Goal: Information Seeking & Learning: Learn about a topic

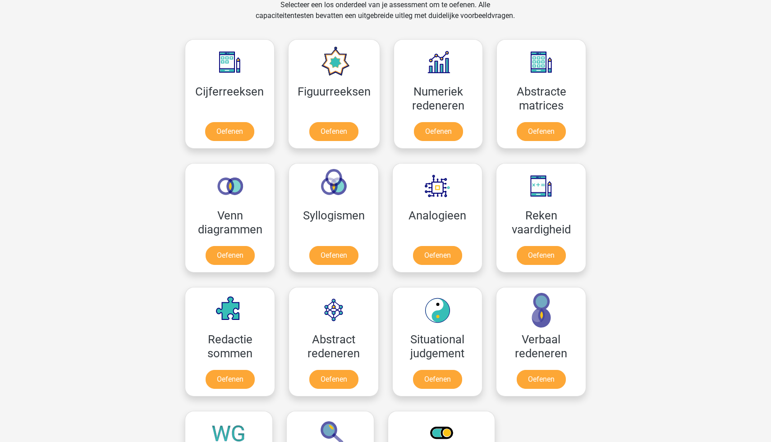
scroll to position [446, 0]
click at [348, 379] on link "Oefenen" at bounding box center [333, 381] width 51 height 20
click at [331, 136] on link "Oefenen" at bounding box center [333, 133] width 51 height 20
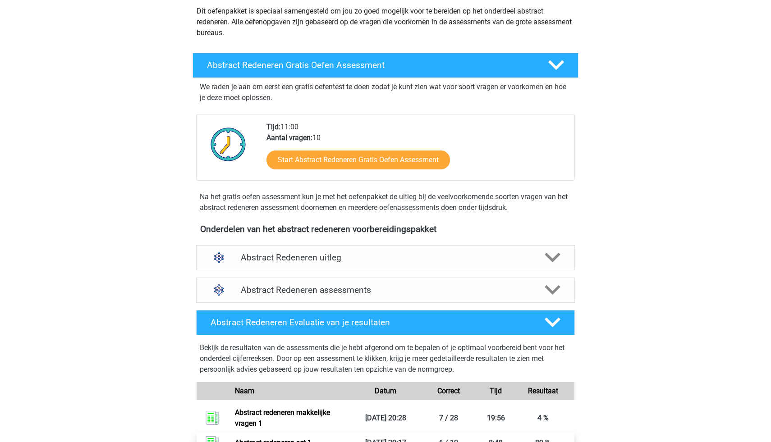
scroll to position [42, 0]
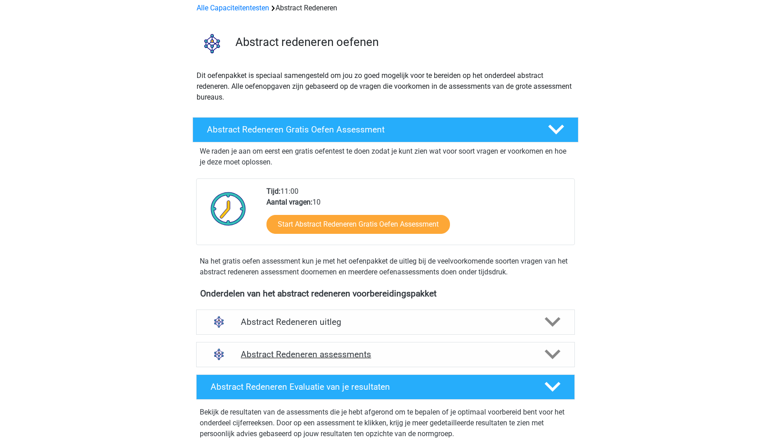
click at [314, 355] on h4 "Abstract Redeneren assessments" at bounding box center [385, 354] width 289 height 10
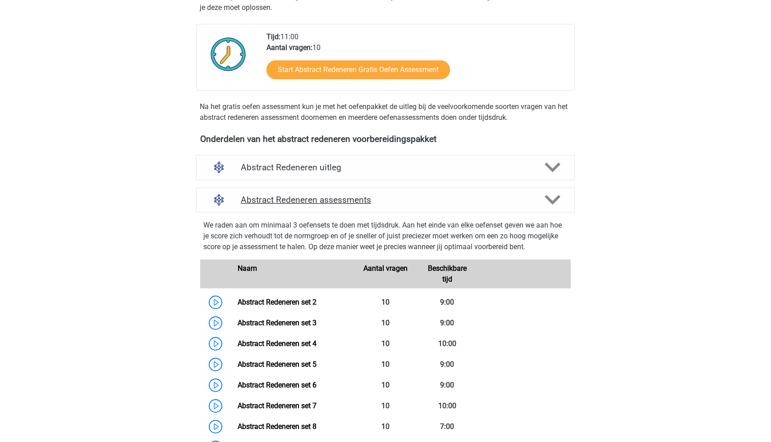
scroll to position [243, 0]
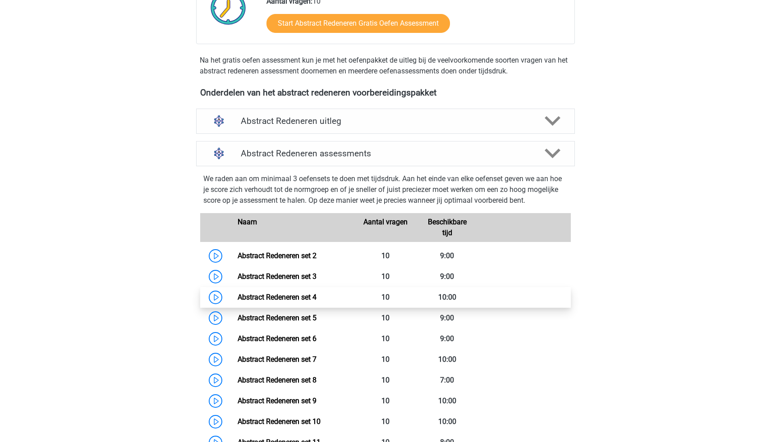
click at [295, 295] on link "Abstract Redeneren set 4" at bounding box center [277, 297] width 79 height 9
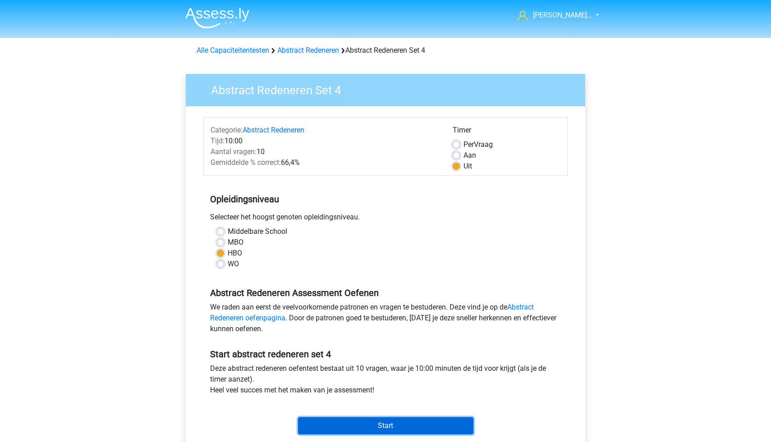
click at [364, 427] on input "Start" at bounding box center [385, 425] width 175 height 17
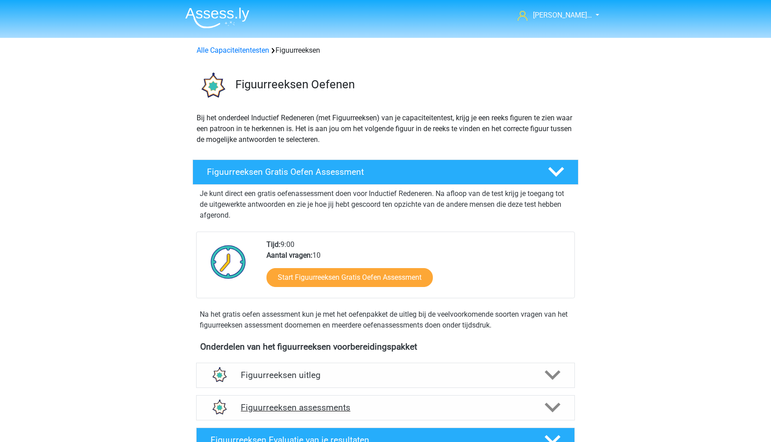
click at [319, 403] on h4 "Figuurreeksen assessments" at bounding box center [385, 408] width 289 height 10
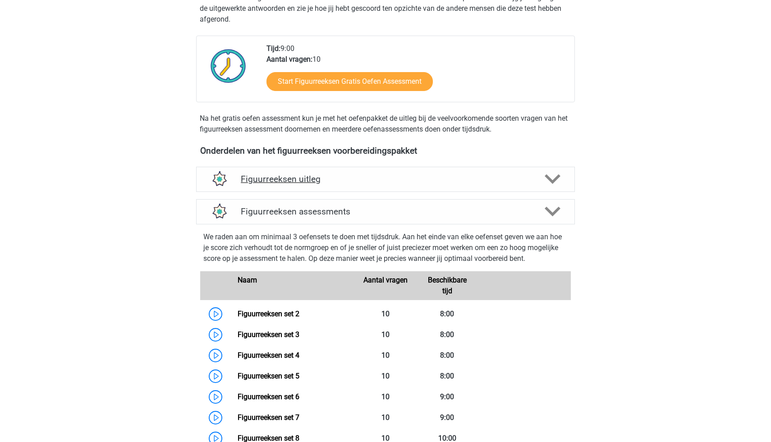
scroll to position [211, 0]
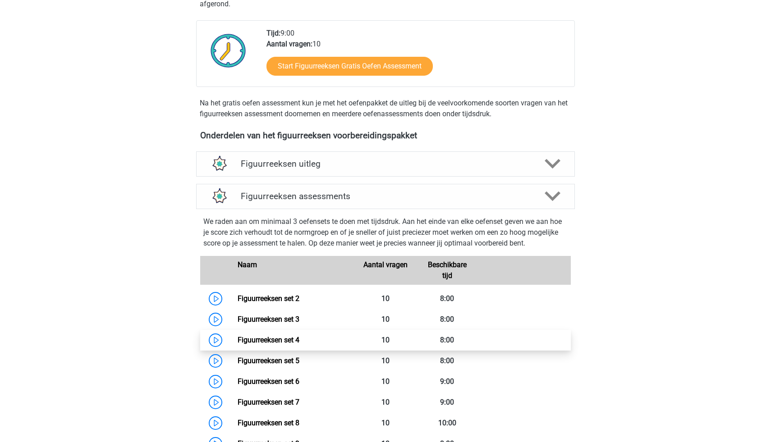
click at [296, 341] on link "Figuurreeksen set 4" at bounding box center [269, 340] width 62 height 9
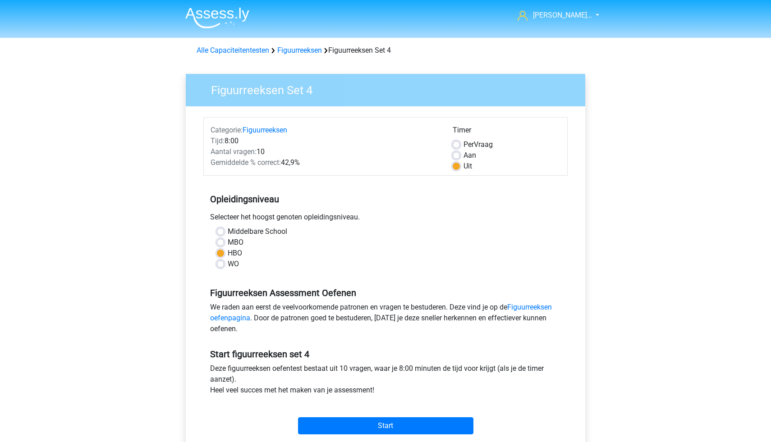
click at [362, 413] on div "Start" at bounding box center [385, 419] width 364 height 32
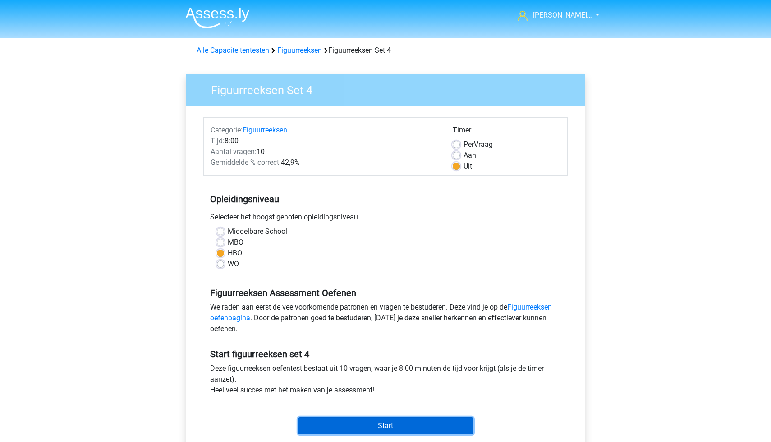
click at [361, 425] on input "Start" at bounding box center [385, 425] width 175 height 17
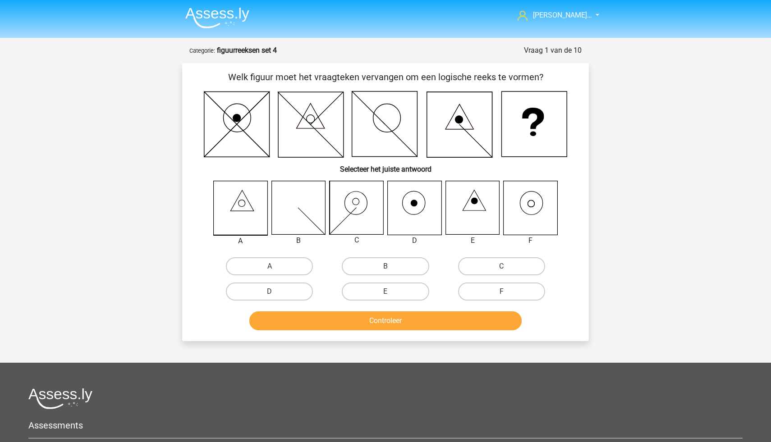
click at [538, 220] on icon at bounding box center [531, 208] width 54 height 54
click at [504, 286] on label "F" at bounding box center [501, 292] width 87 height 18
click at [504, 292] on input "F" at bounding box center [504, 295] width 6 height 6
radio input "true"
click at [476, 322] on button "Controleer" at bounding box center [385, 321] width 273 height 19
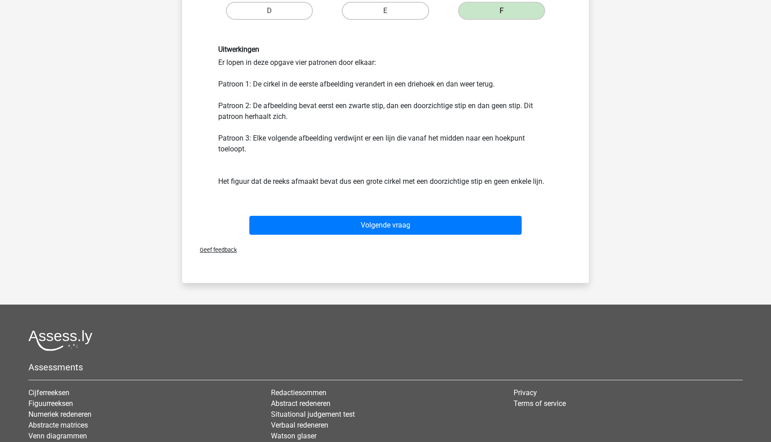
scroll to position [381, 0]
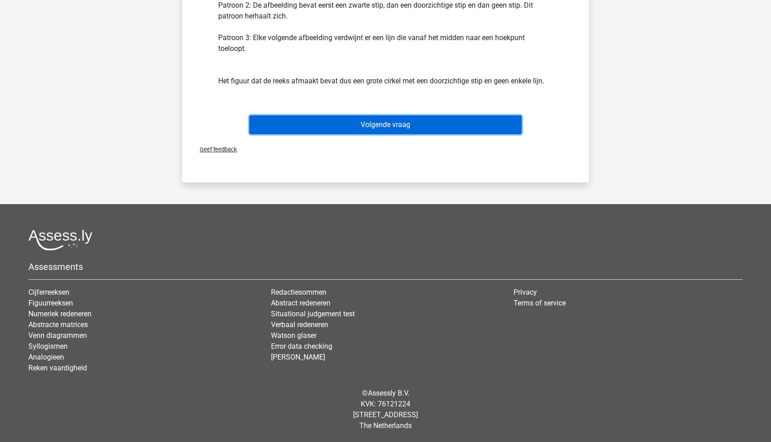
click at [446, 124] on button "Volgende vraag" at bounding box center [385, 124] width 273 height 19
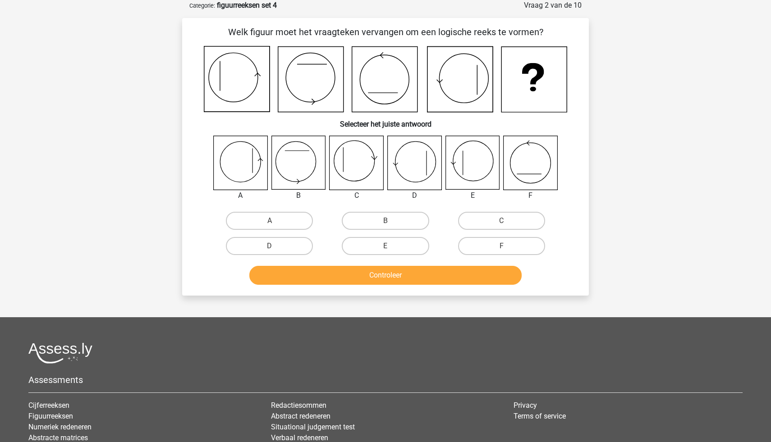
scroll to position [0, 0]
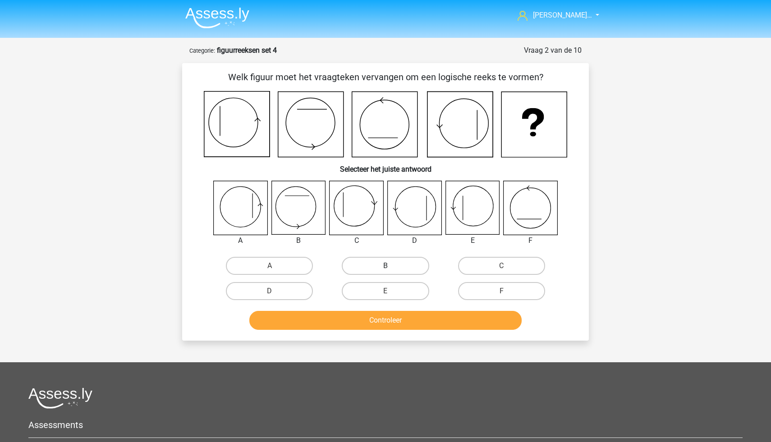
click at [367, 263] on label "B" at bounding box center [385, 266] width 87 height 18
click at [385, 266] on input "B" at bounding box center [388, 269] width 6 height 6
radio input "true"
click at [359, 315] on button "Controleer" at bounding box center [385, 320] width 273 height 19
